Goal: Transaction & Acquisition: Purchase product/service

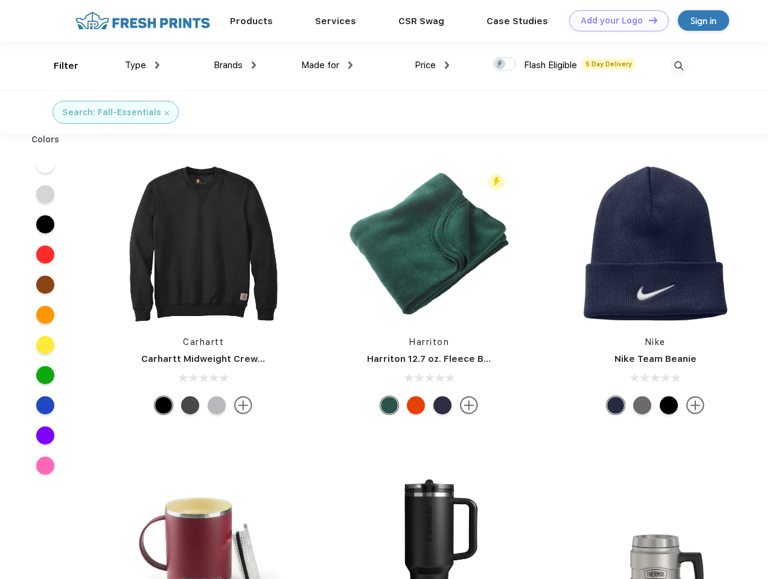
click at [614, 21] on link "Add your Logo Design Tool" at bounding box center [619, 20] width 100 height 21
click at [0, 0] on div "Design Tool" at bounding box center [0, 0] width 0 height 0
click at [647, 20] on link "Add your Logo Design Tool" at bounding box center [619, 20] width 100 height 21
click at [58, 66] on div "Filter" at bounding box center [66, 66] width 25 height 14
click at [142, 65] on span "Type" at bounding box center [135, 65] width 21 height 11
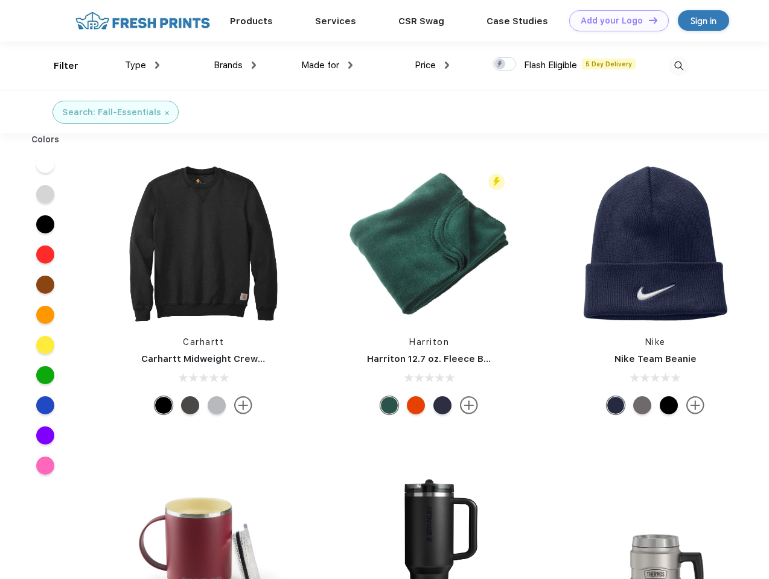
click at [235, 65] on span "Brands" at bounding box center [228, 65] width 29 height 11
click at [327, 65] on span "Made for" at bounding box center [320, 65] width 38 height 11
click at [432, 65] on span "Price" at bounding box center [424, 65] width 21 height 11
click at [504, 65] on div at bounding box center [504, 63] width 24 height 13
click at [500, 65] on input "checkbox" at bounding box center [496, 61] width 8 height 8
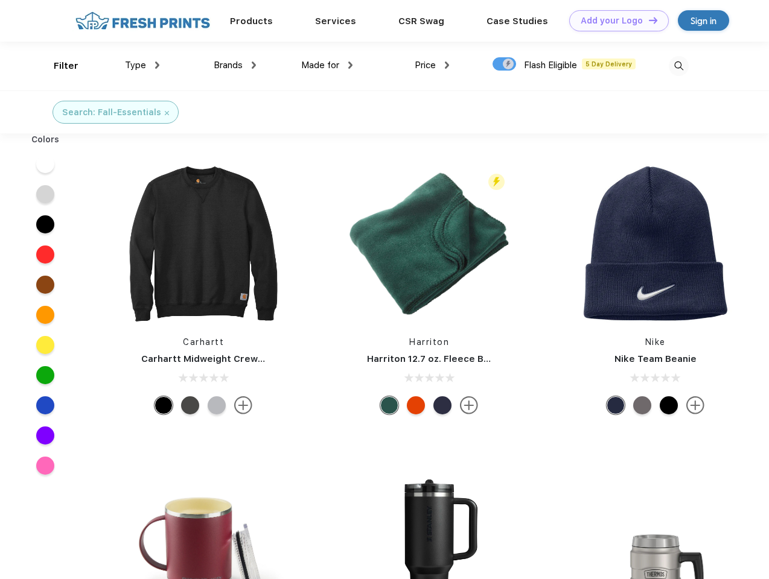
click at [678, 66] on img at bounding box center [678, 66] width 20 height 20
